Goal: Check status

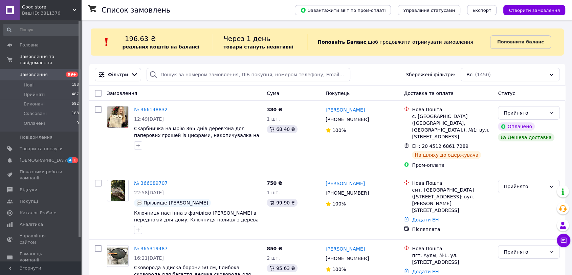
click at [38, 71] on link "Замовлення 99+" at bounding box center [41, 75] width 83 height 12
click at [35, 157] on span "[DEMOGRAPHIC_DATA]" at bounding box center [45, 160] width 50 height 6
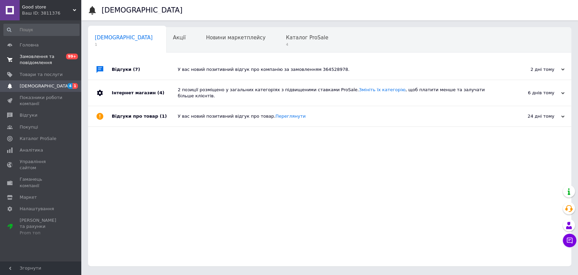
click at [33, 55] on span "Замовлення та повідомлення" at bounding box center [41, 60] width 43 height 12
